Goal: Transaction & Acquisition: Purchase product/service

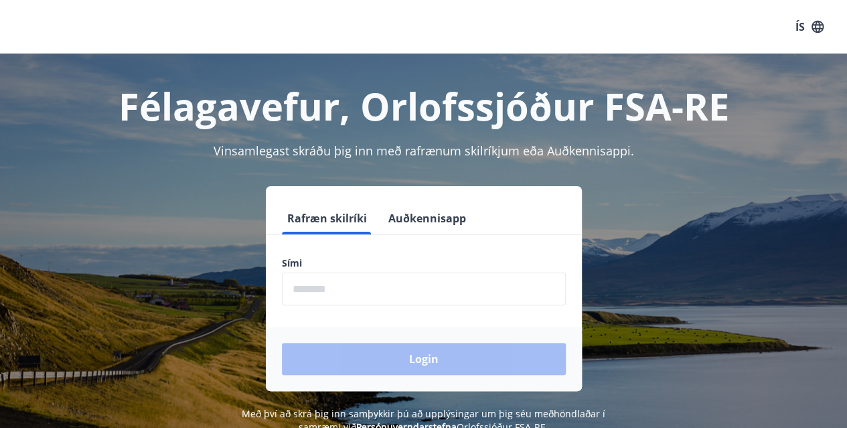
click at [417, 288] on input "phone" at bounding box center [424, 289] width 284 height 33
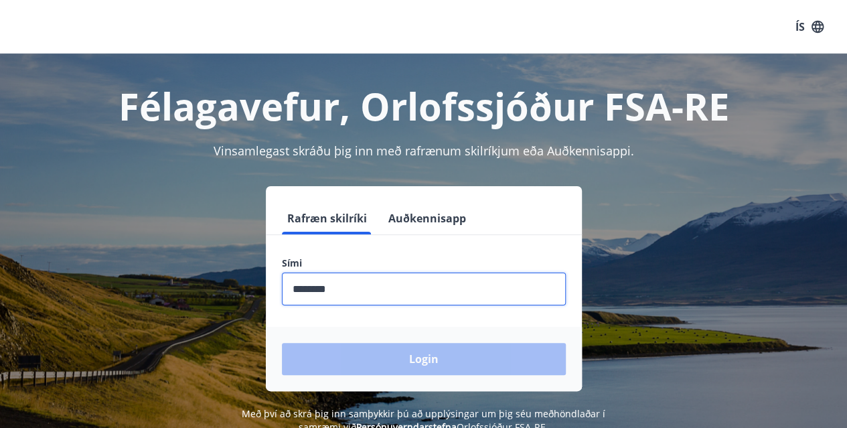
click at [415, 359] on div "Login" at bounding box center [424, 359] width 316 height 64
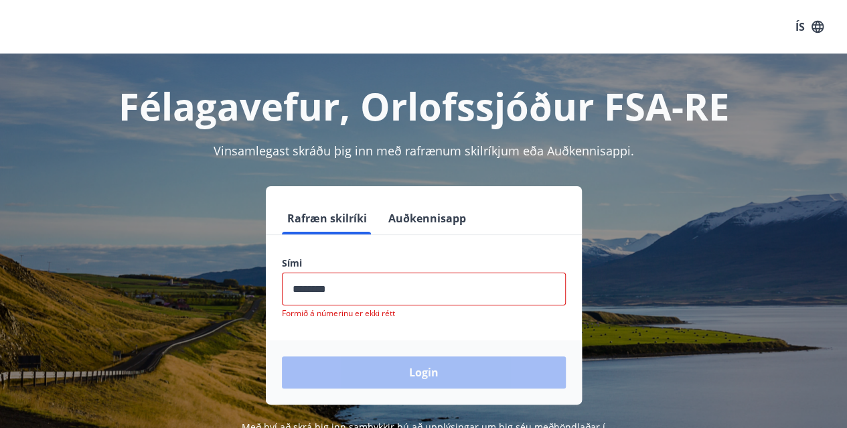
click at [338, 283] on input "phone" at bounding box center [424, 289] width 284 height 33
type input "*"
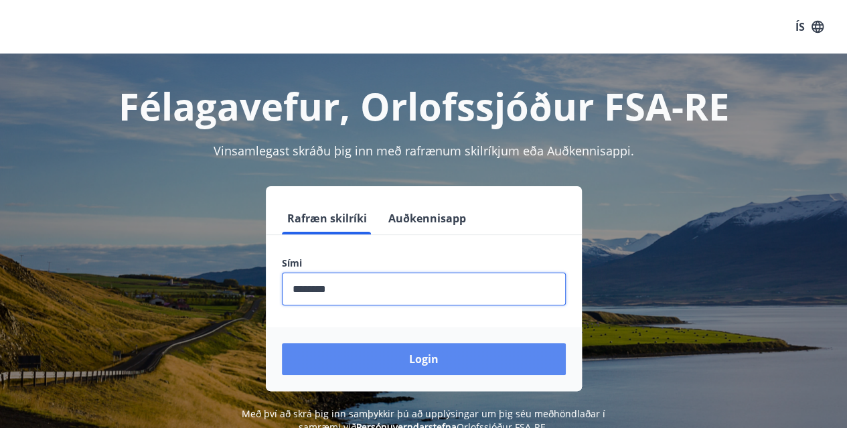
type input "********"
click at [411, 357] on button "Login" at bounding box center [424, 359] width 284 height 32
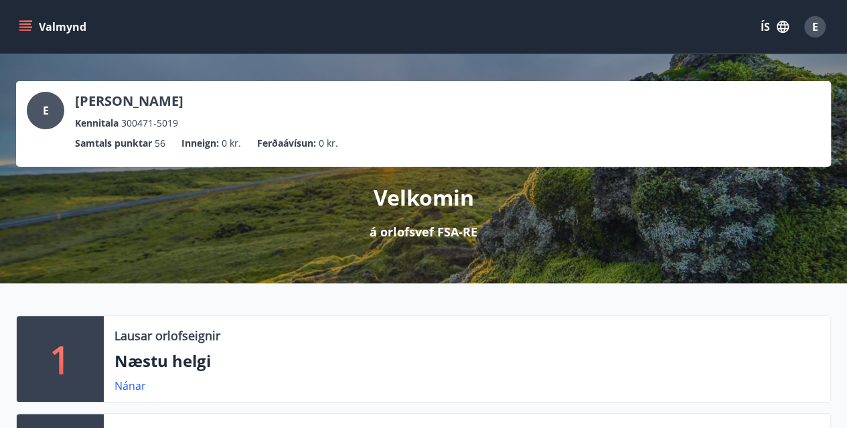
click at [28, 26] on icon "menu" at bounding box center [26, 26] width 15 height 1
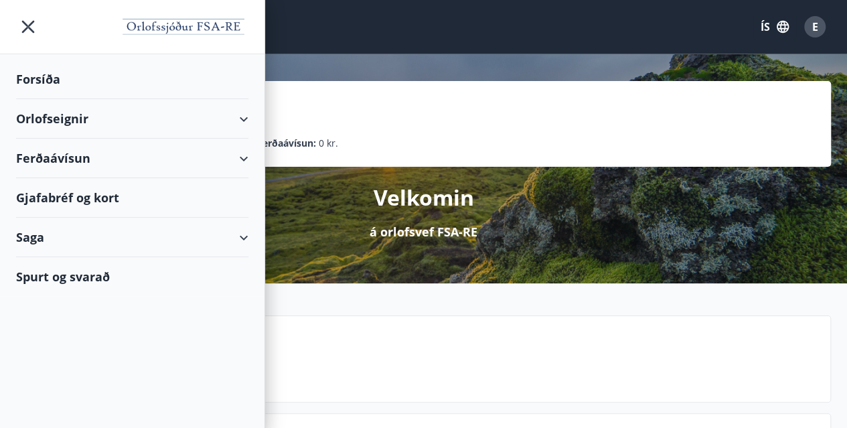
click at [245, 156] on div "Ferðaávísun" at bounding box center [132, 159] width 232 height 40
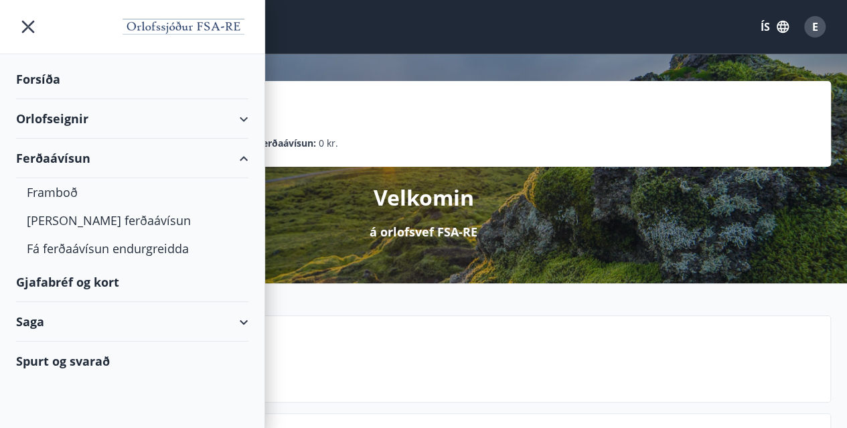
click at [59, 157] on div "Ferðaávísun" at bounding box center [132, 159] width 232 height 40
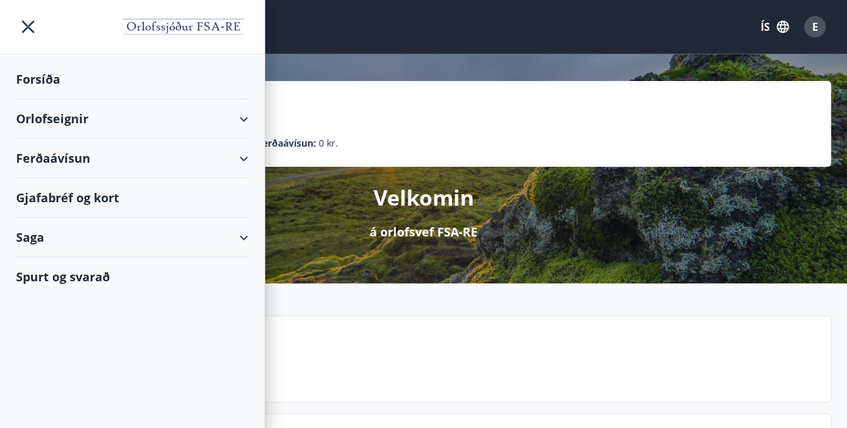
click at [243, 161] on div "Ferðaávísun" at bounding box center [132, 159] width 232 height 40
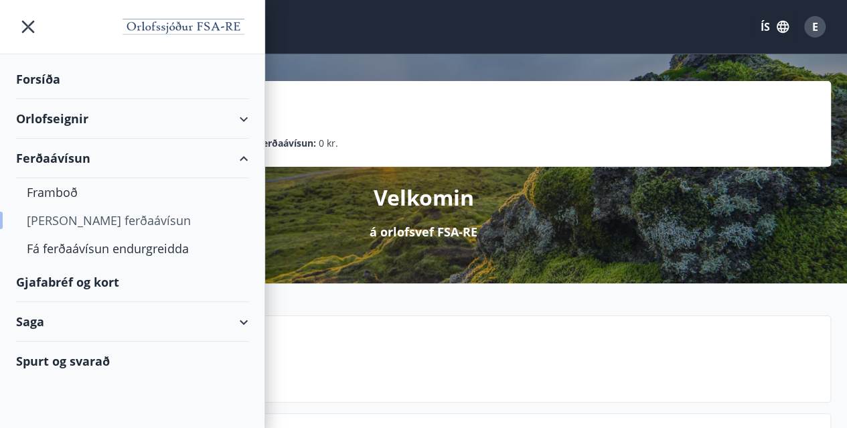
click at [98, 220] on div "[PERSON_NAME] ferðaávísun" at bounding box center [132, 220] width 211 height 28
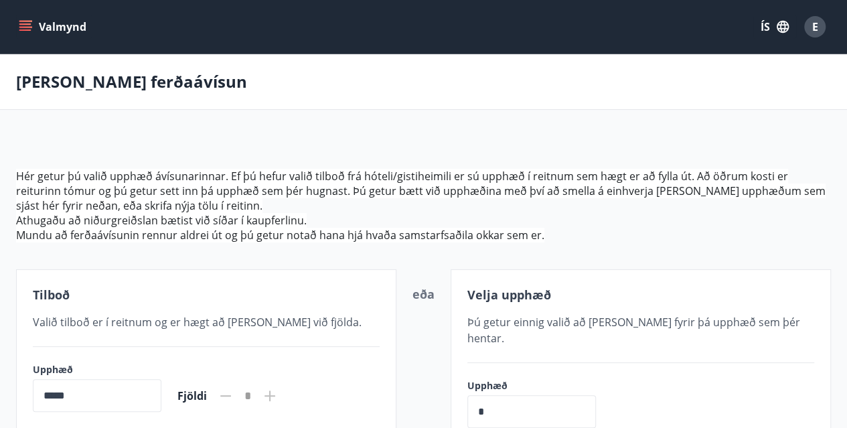
click at [30, 21] on icon "menu" at bounding box center [26, 21] width 15 height 1
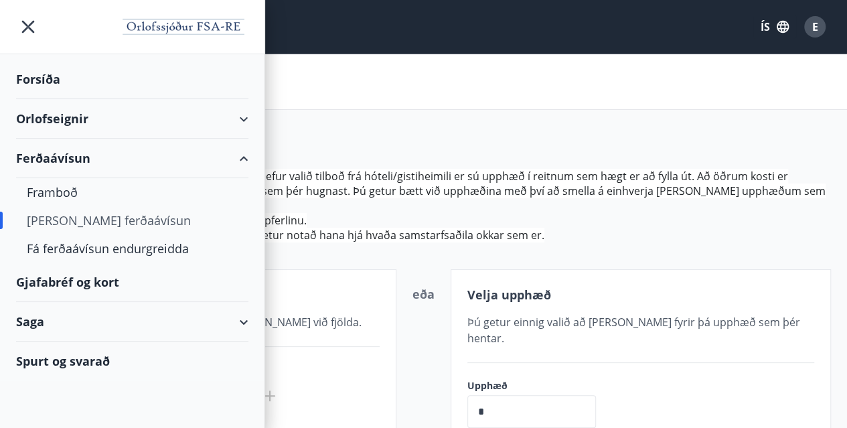
click at [84, 282] on div "Gjafabréf og kort" at bounding box center [132, 283] width 232 height 40
